Goal: Register for event/course

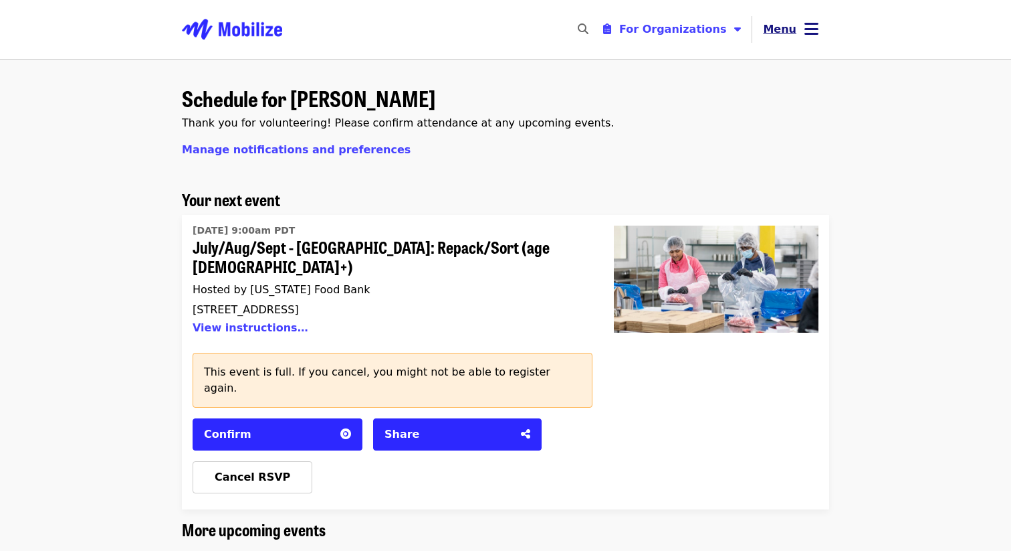
click at [811, 29] on icon "bars icon" at bounding box center [812, 28] width 14 height 19
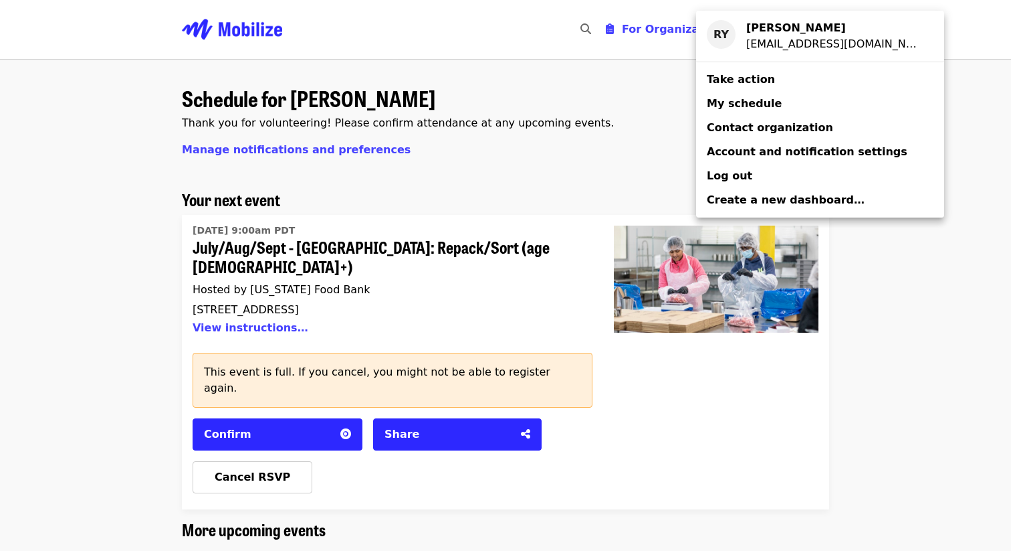
click at [765, 96] on span "My schedule" at bounding box center [744, 104] width 75 height 16
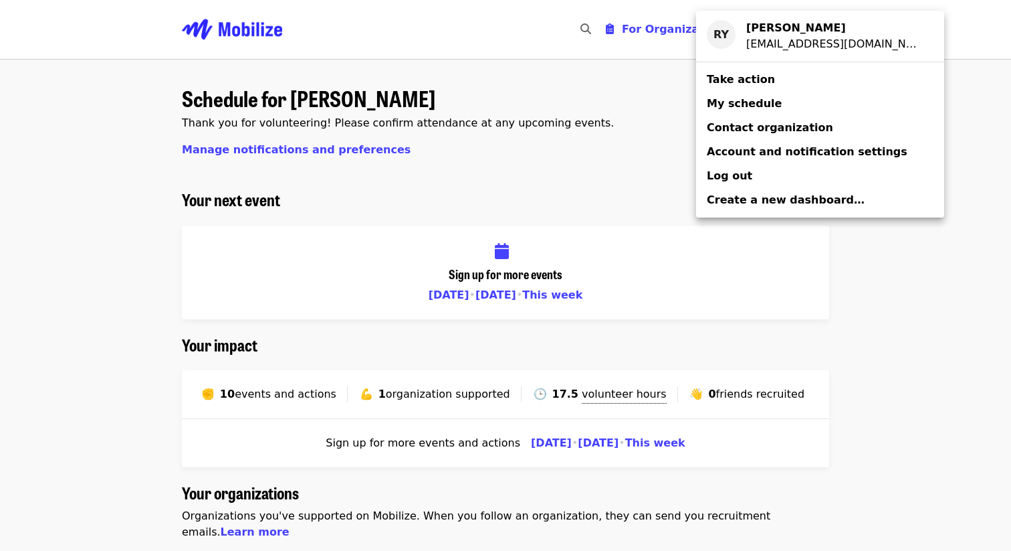
click at [669, 114] on div "Account menu" at bounding box center [505, 275] width 1011 height 551
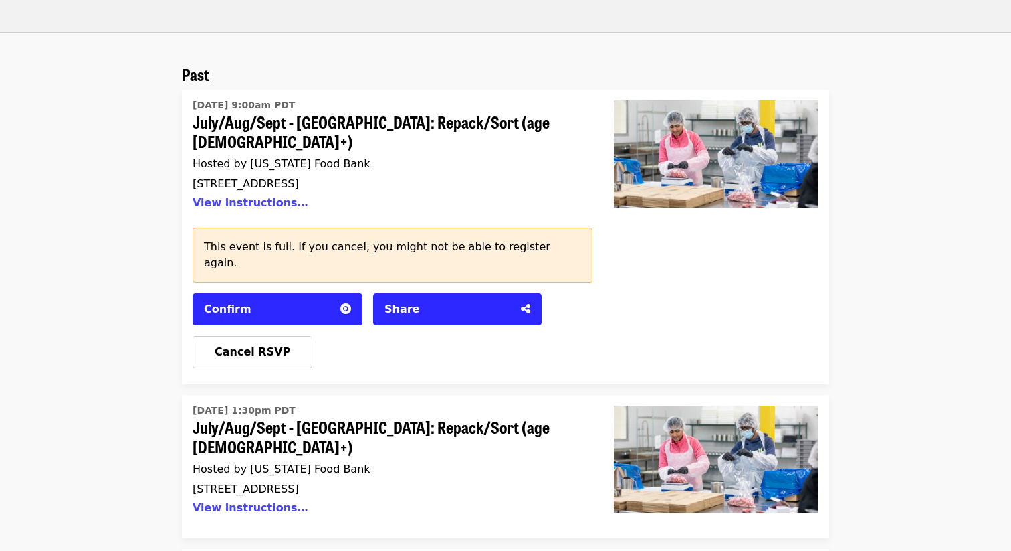
scroll to position [1054, 0]
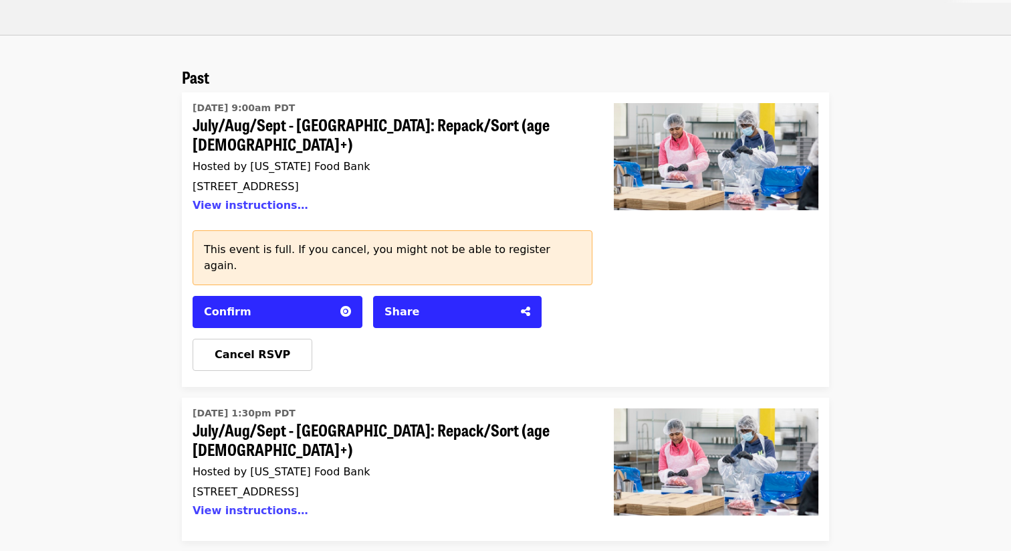
click at [385, 115] on span "July/Aug/Sept - [GEOGRAPHIC_DATA]: Repack/Sort (age [DEMOGRAPHIC_DATA]+)" at bounding box center [387, 134] width 389 height 39
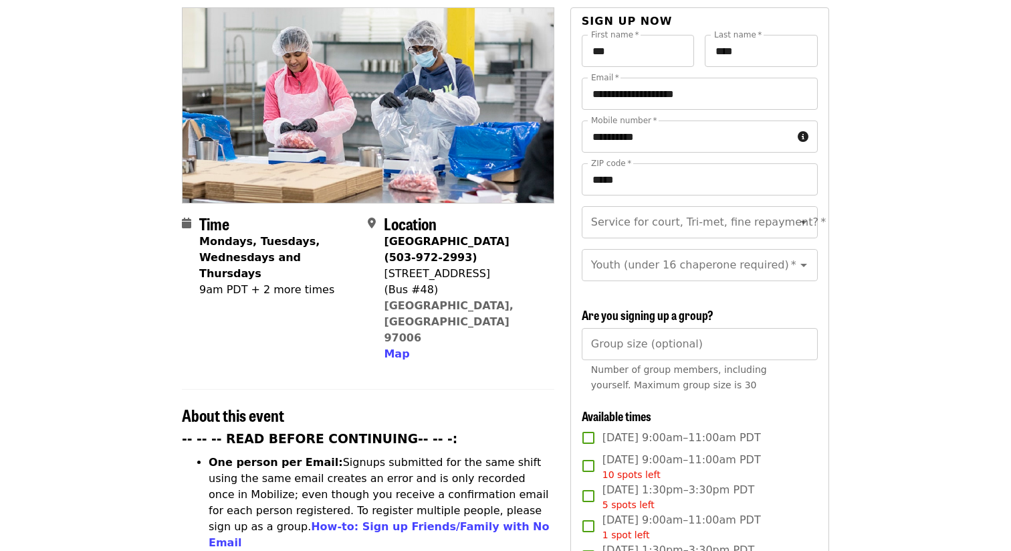
scroll to position [267, 0]
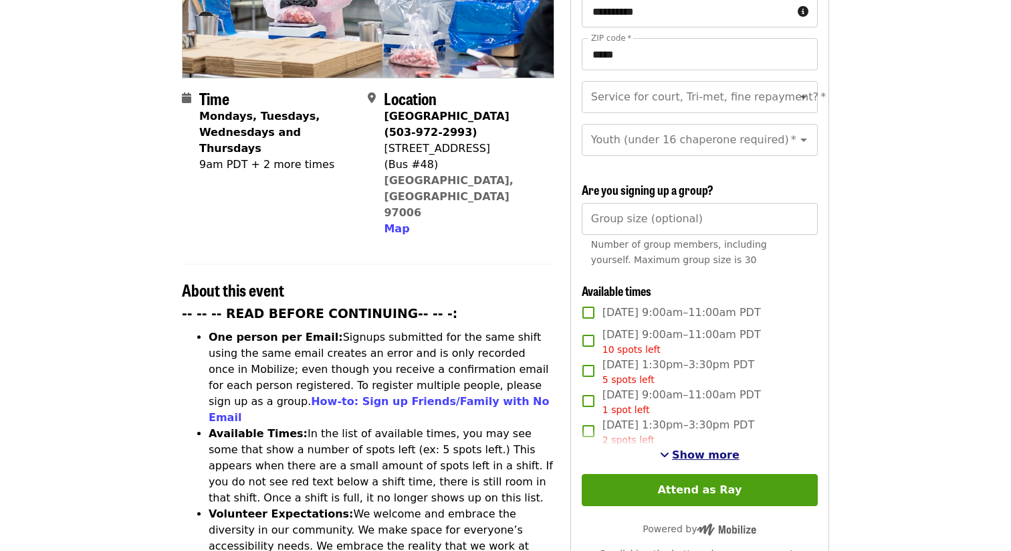
click at [718, 448] on span "Show more" at bounding box center [706, 454] width 68 height 13
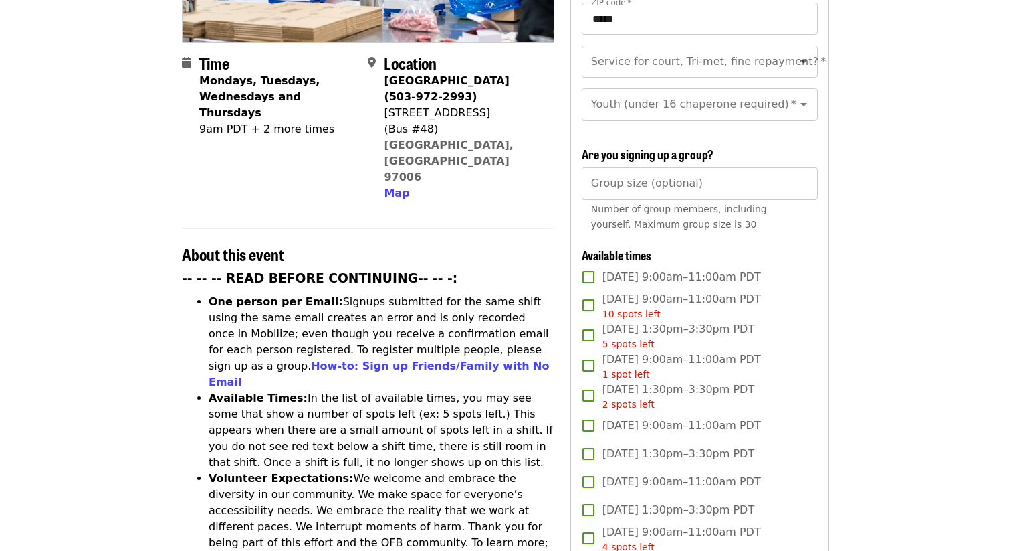
scroll to position [79, 0]
